Goal: Information Seeking & Learning: Check status

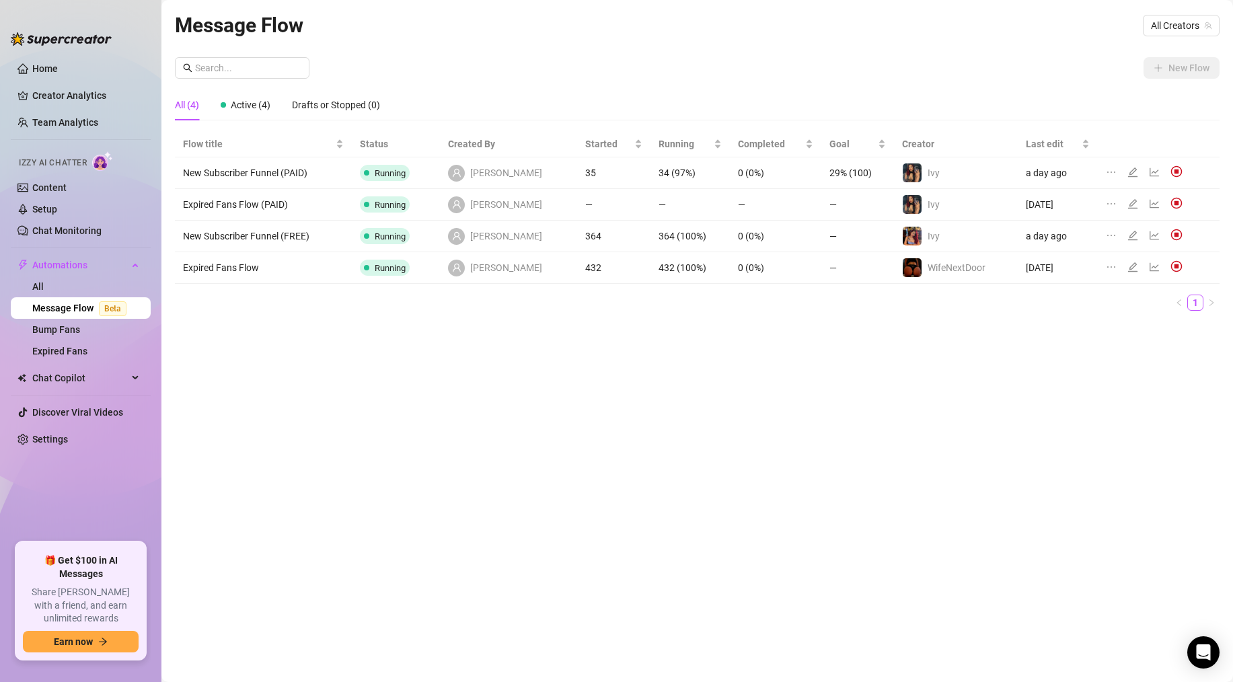
click at [49, 106] on link "Creator Analytics" at bounding box center [86, 96] width 108 height 22
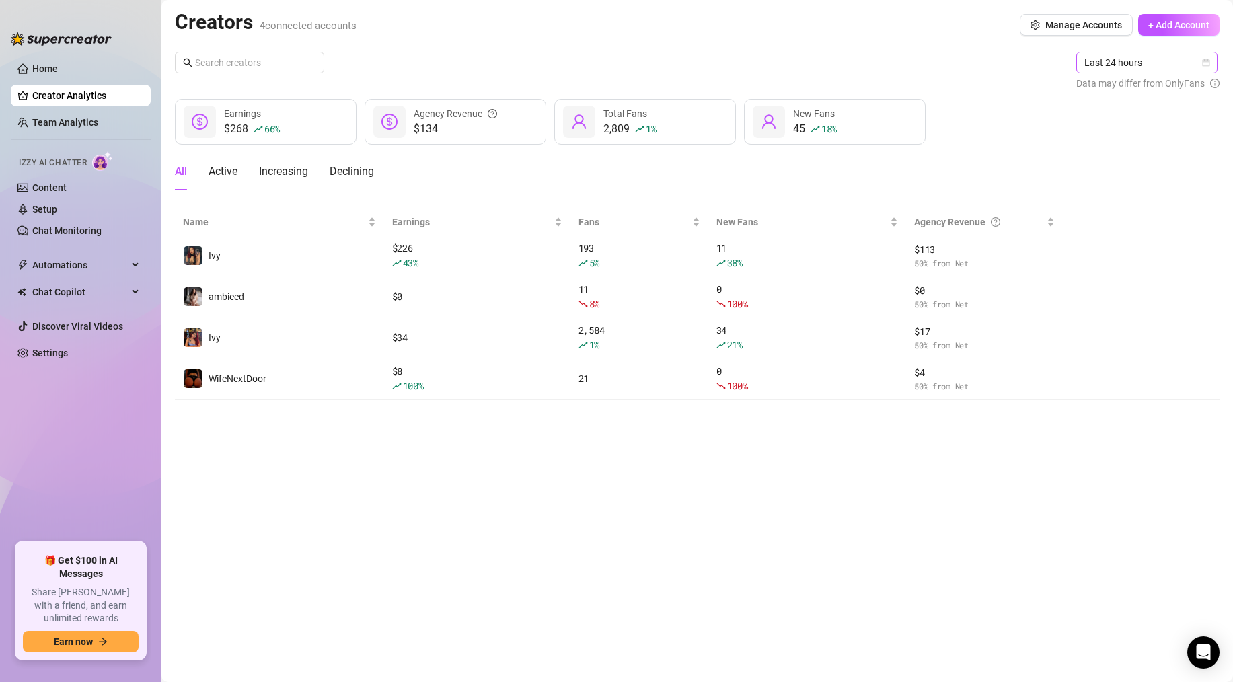
click at [1128, 56] on span "Last 24 hours" at bounding box center [1146, 62] width 125 height 20
click at [1116, 92] on div "Last 24 hours" at bounding box center [1148, 89] width 120 height 15
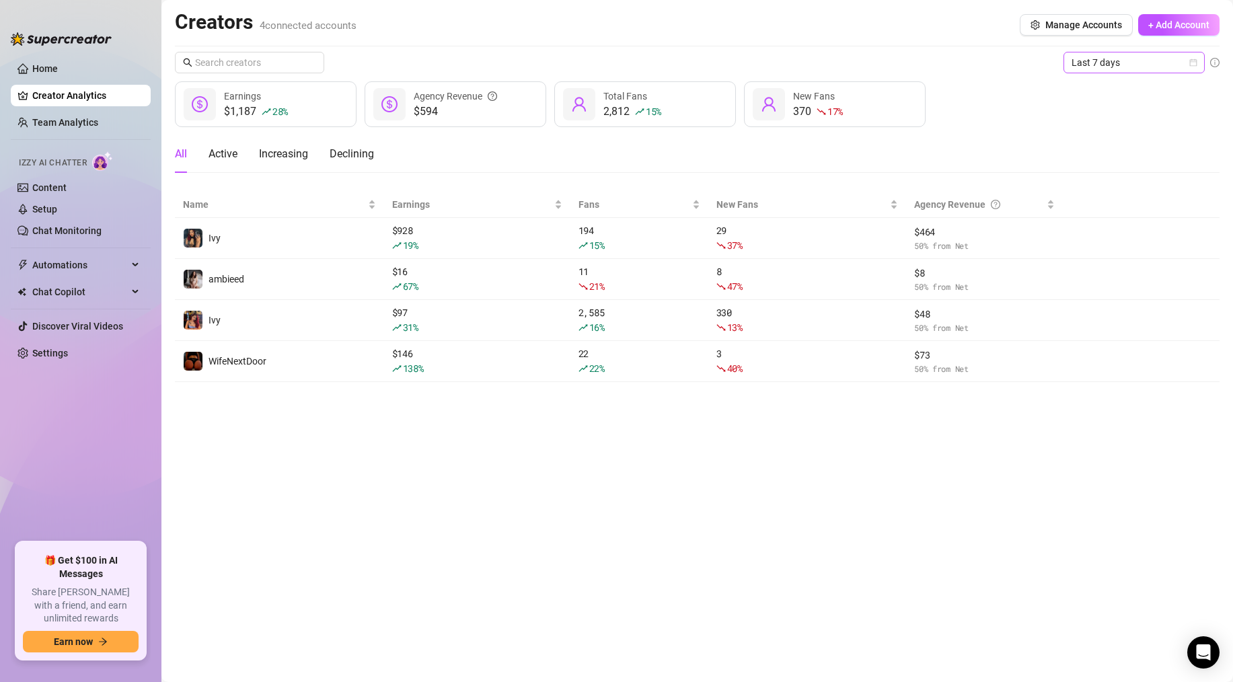
click at [1106, 56] on span "Last 7 days" at bounding box center [1133, 62] width 125 height 20
click at [1090, 87] on div "Last 24 hours" at bounding box center [1134, 89] width 120 height 15
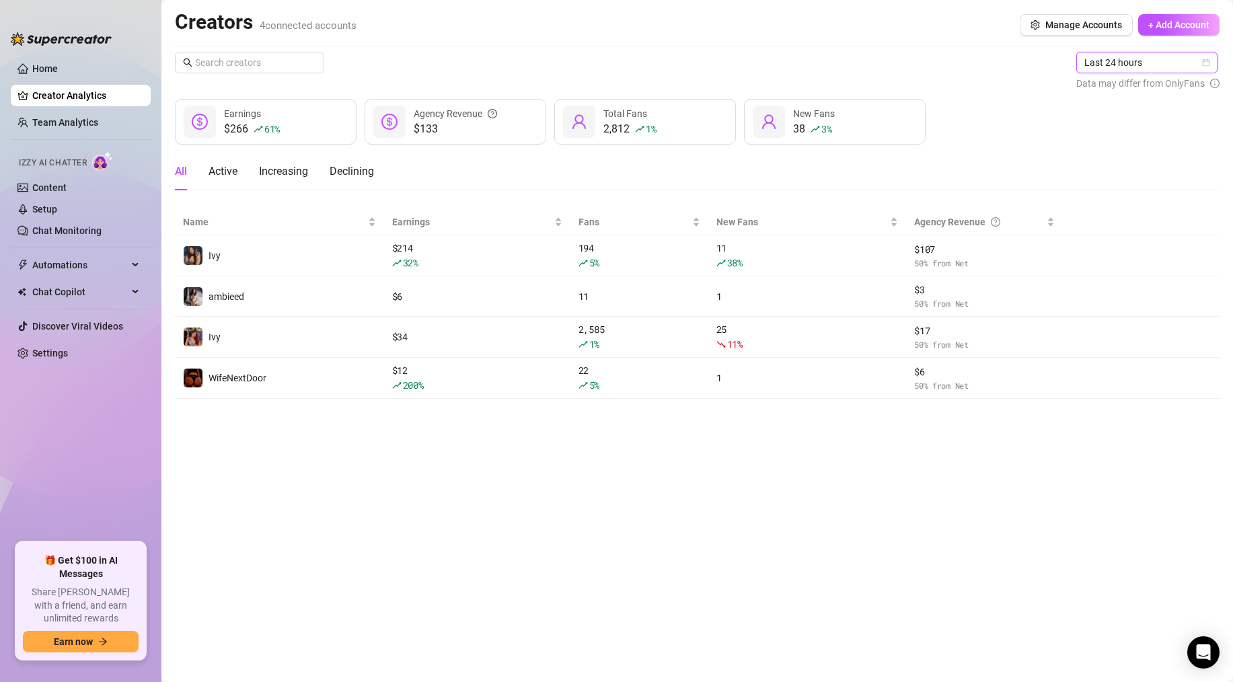
click at [1116, 52] on span "Last 24 hours" at bounding box center [1146, 62] width 125 height 20
click at [1106, 105] on div "Last 7 days" at bounding box center [1148, 111] width 120 height 15
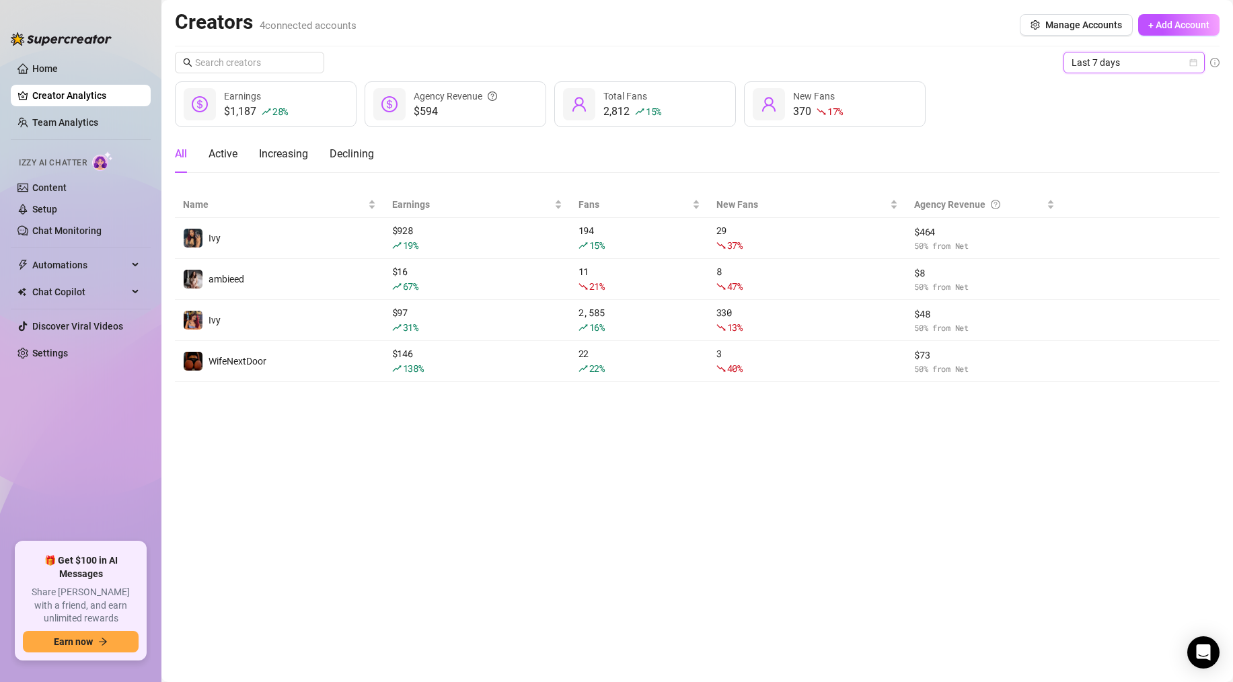
click at [959, 131] on div "Last 7 days Last 7 days $1,187 28 % Earnings $594 Agency Revenue 2,812 15 % Tot…" at bounding box center [697, 217] width 1045 height 330
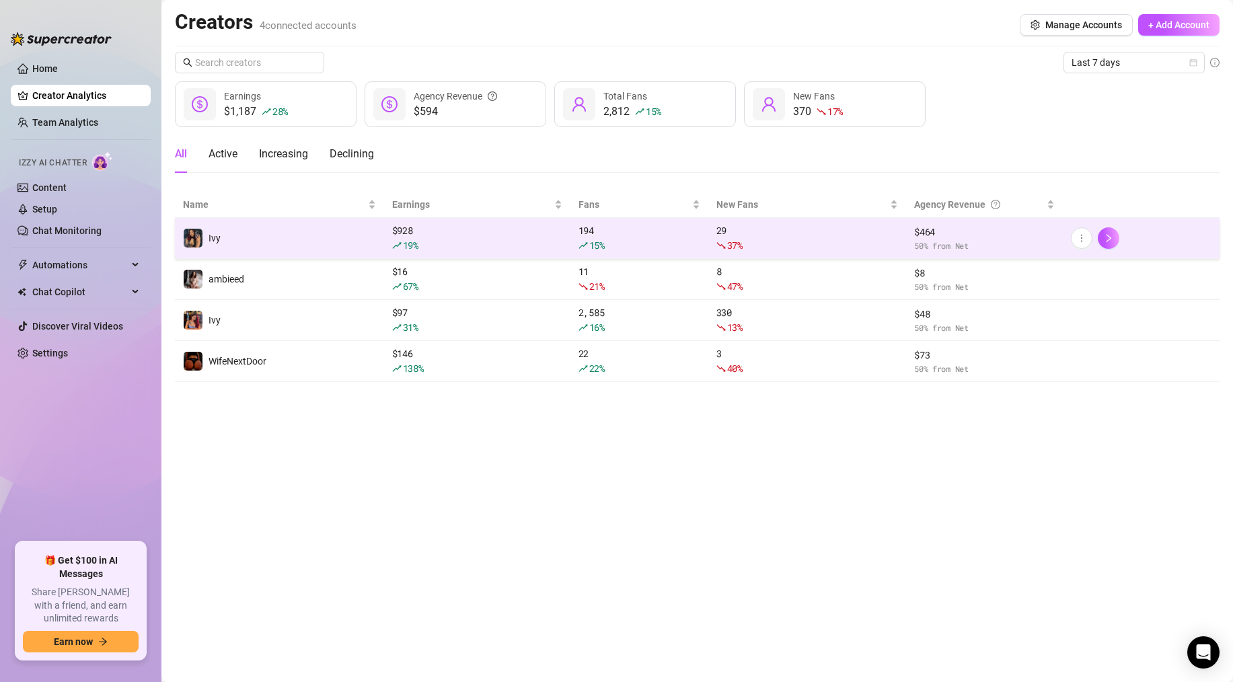
click at [249, 239] on td "Ivy" at bounding box center [279, 238] width 209 height 41
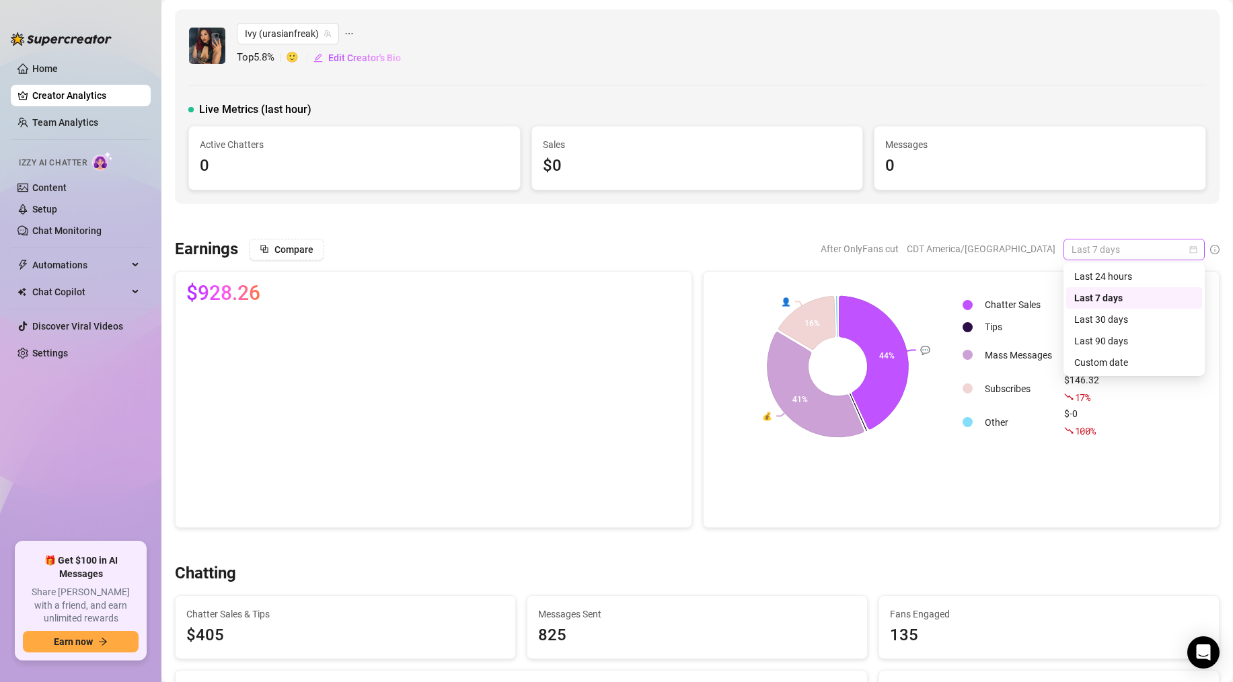
click at [1168, 247] on span "Last 7 days" at bounding box center [1133, 249] width 125 height 20
click at [1133, 316] on div "Last 30 days" at bounding box center [1134, 319] width 120 height 15
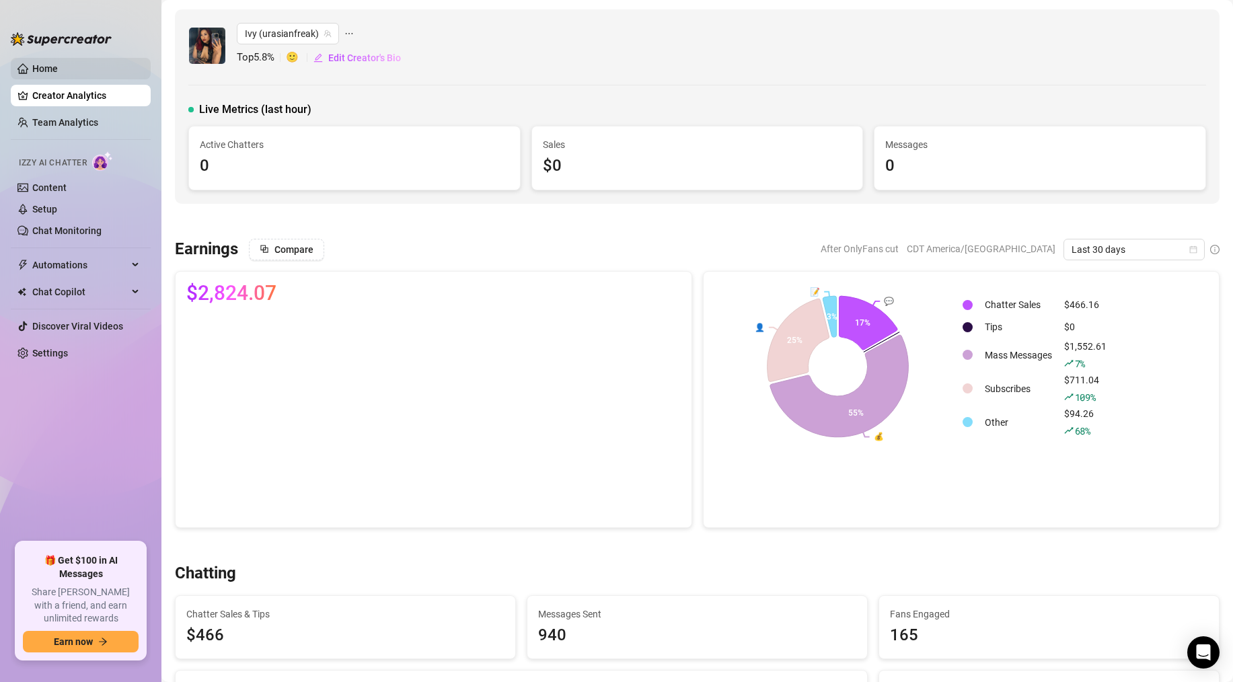
click at [40, 65] on link "Home" at bounding box center [45, 68] width 26 height 11
